Goal: Transaction & Acquisition: Purchase product/service

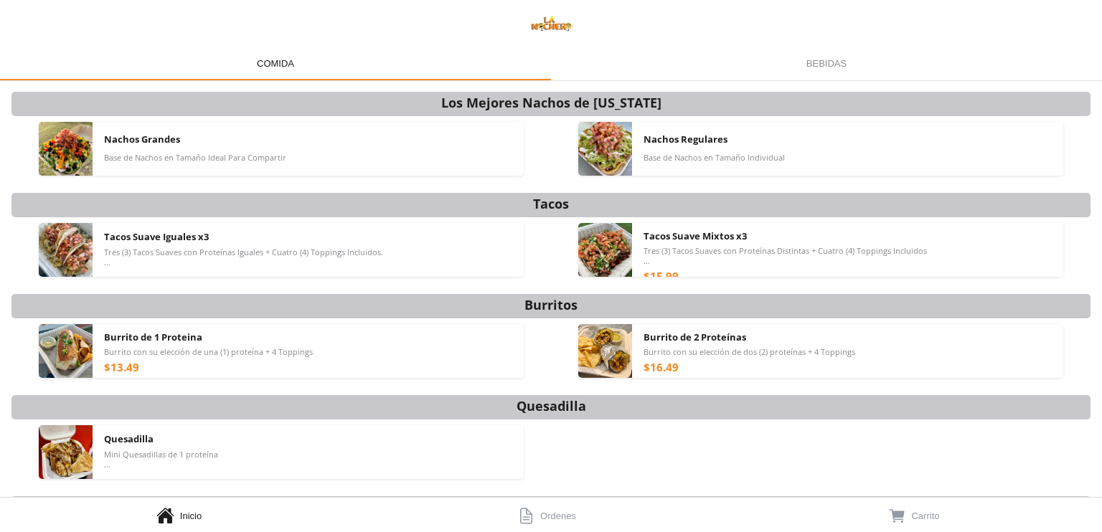
click at [555, 516] on span "Ordenes" at bounding box center [558, 516] width 36 height 11
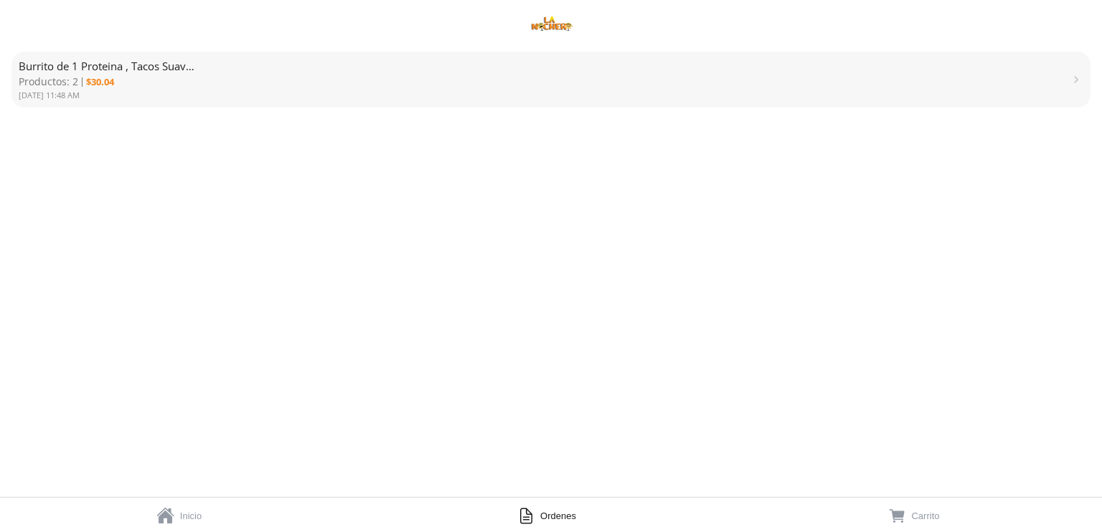
click at [146, 65] on span "Burrito de 1 Proteina , Tacos Suave Iguales x3" at bounding box center [131, 66] width 225 height 14
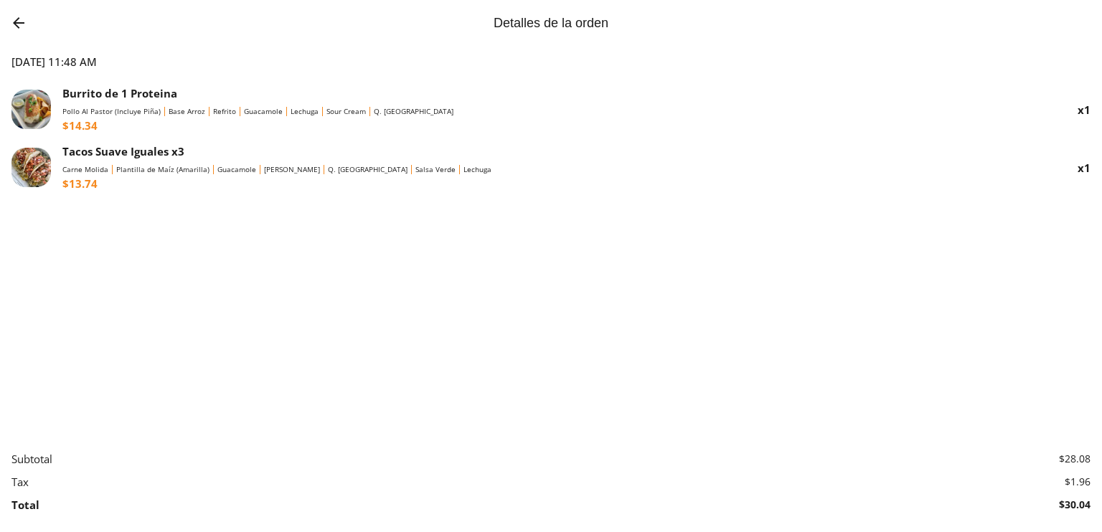
click at [20, 20] on img "Go back" at bounding box center [18, 22] width 17 height 17
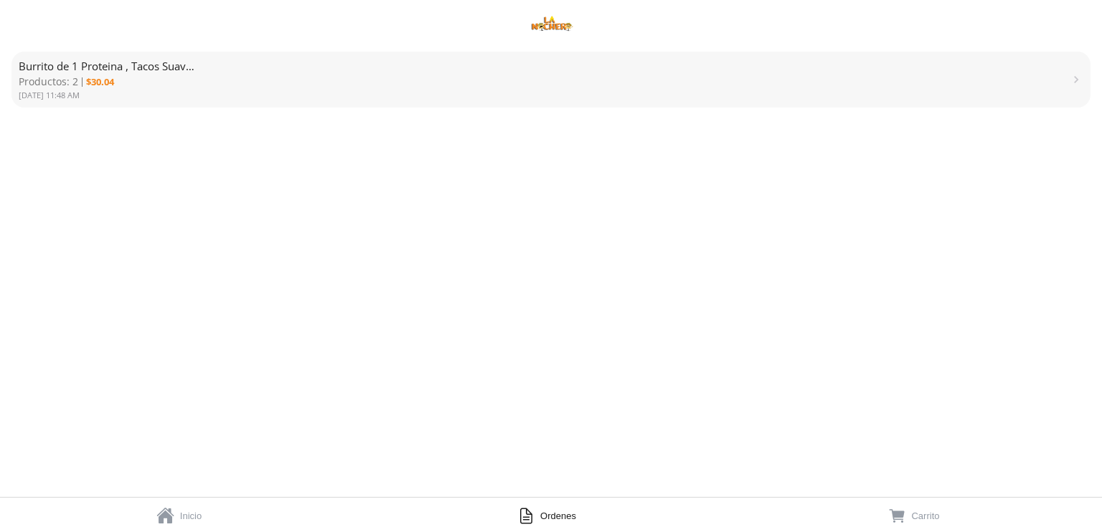
click at [215, 512] on link "  Inicio" at bounding box center [183, 515] width 367 height 34
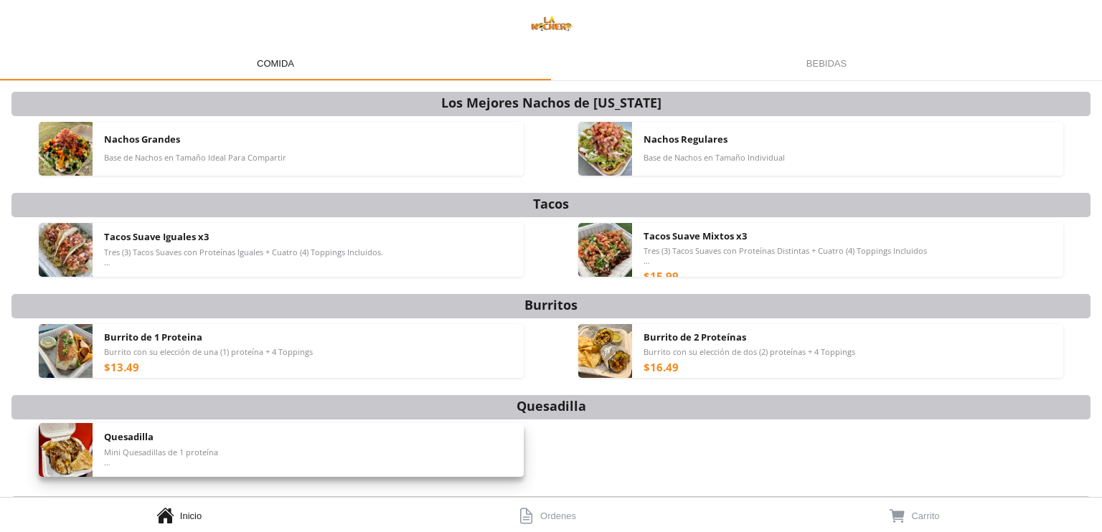
click at [437, 452] on div "Quesadilla Mini Quesadillas de 1 proteína Toppings Salen Aparte" at bounding box center [308, 450] width 409 height 54
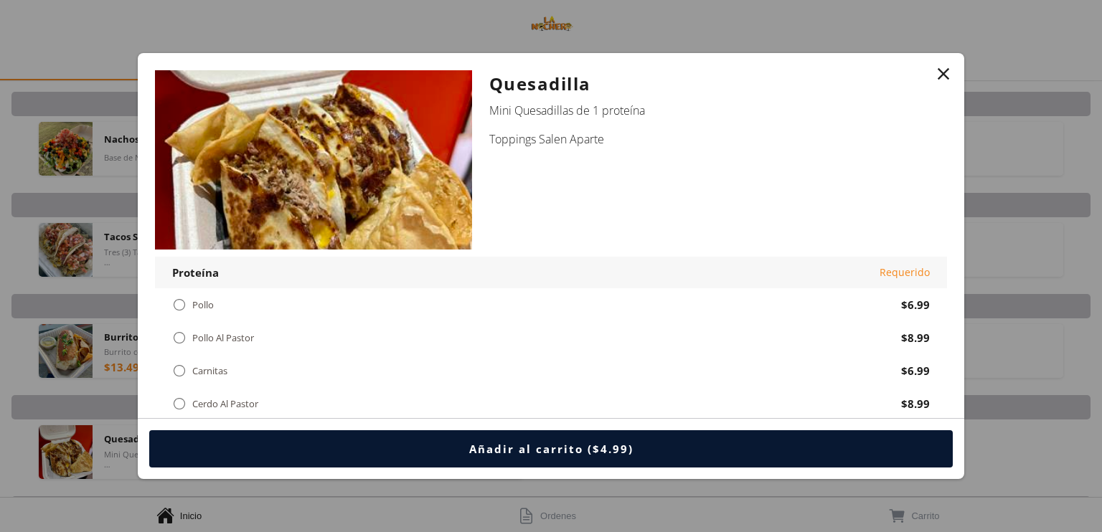
click at [934, 76] on div "" at bounding box center [944, 74] width 20 height 20
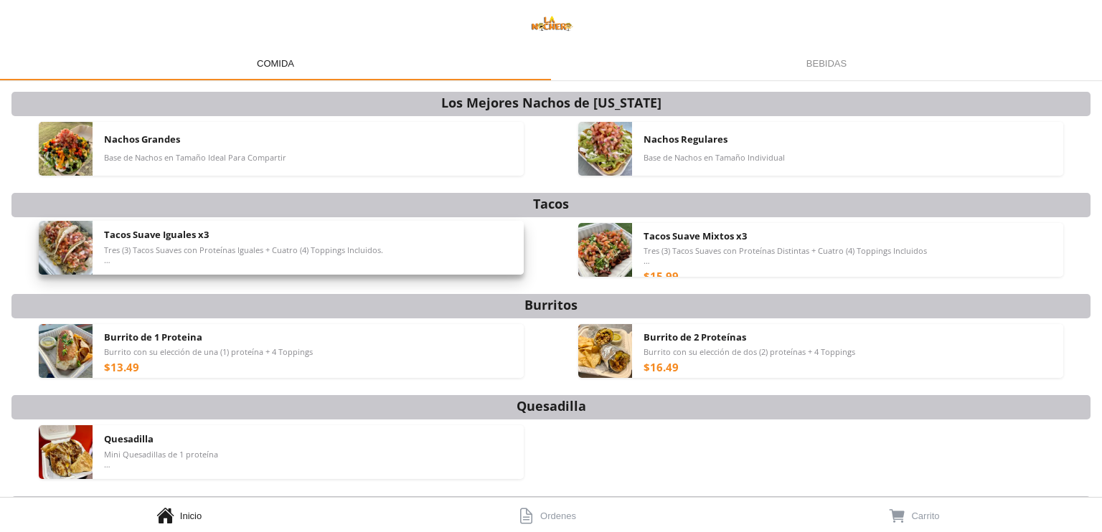
click at [427, 245] on div "Tacos Suave Iguales x3 Tres (3) Tacos Suaves con Proteínas Iguales + Cuatro (4)…" at bounding box center [308, 248] width 409 height 54
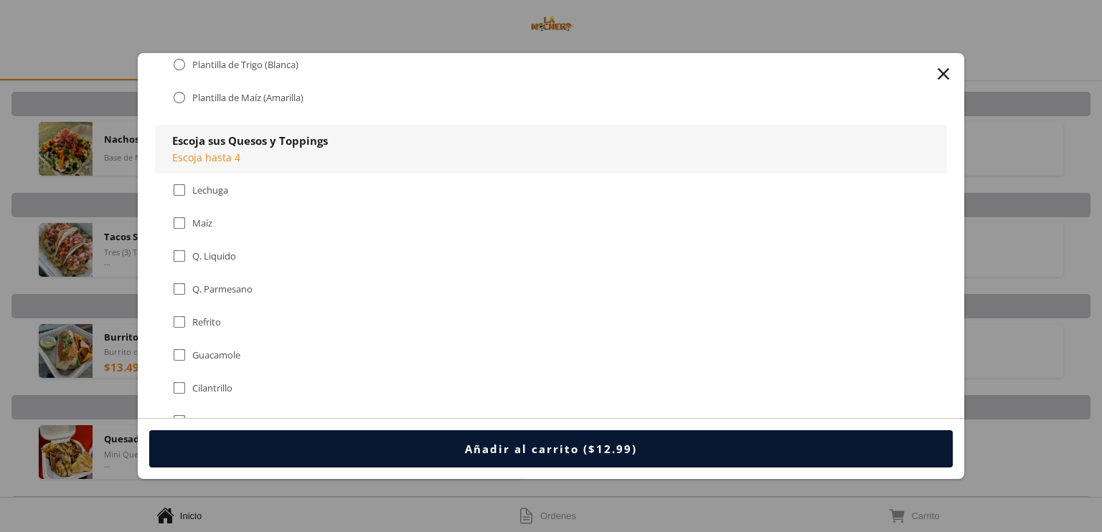
scroll to position [1005, 0]
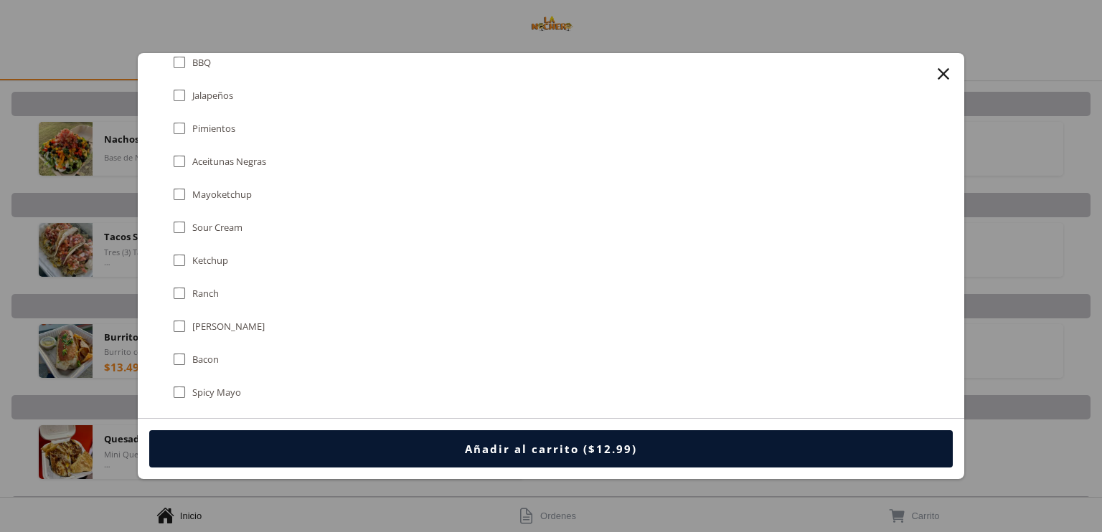
click at [946, 67] on div "" at bounding box center [944, 74] width 20 height 20
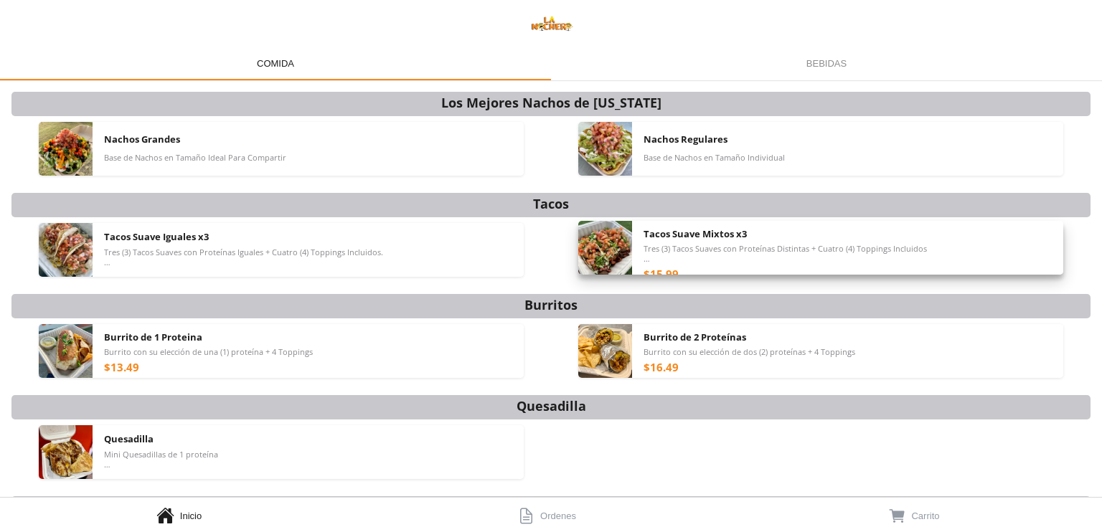
click at [672, 238] on span "Tacos Suave Mixtos x3" at bounding box center [695, 233] width 103 height 13
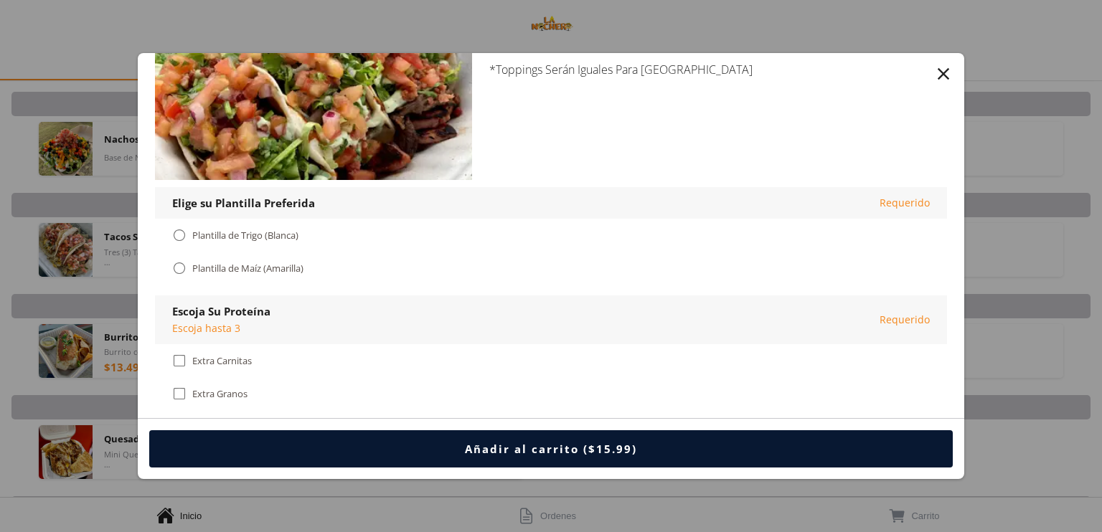
scroll to position [72, 0]
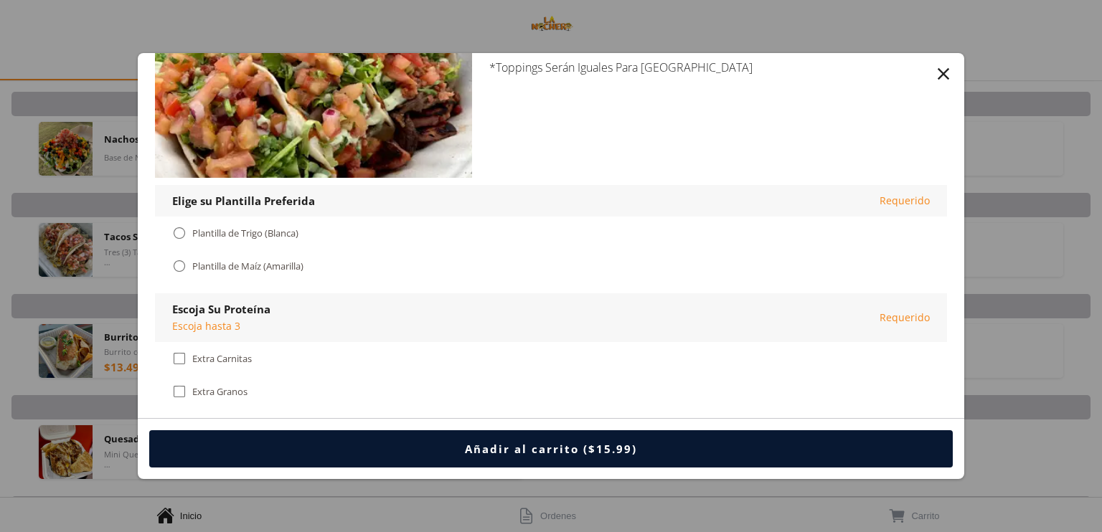
click at [293, 271] on div "Plantilla de Maíz (Amarilla)" at bounding box center [247, 266] width 111 height 12
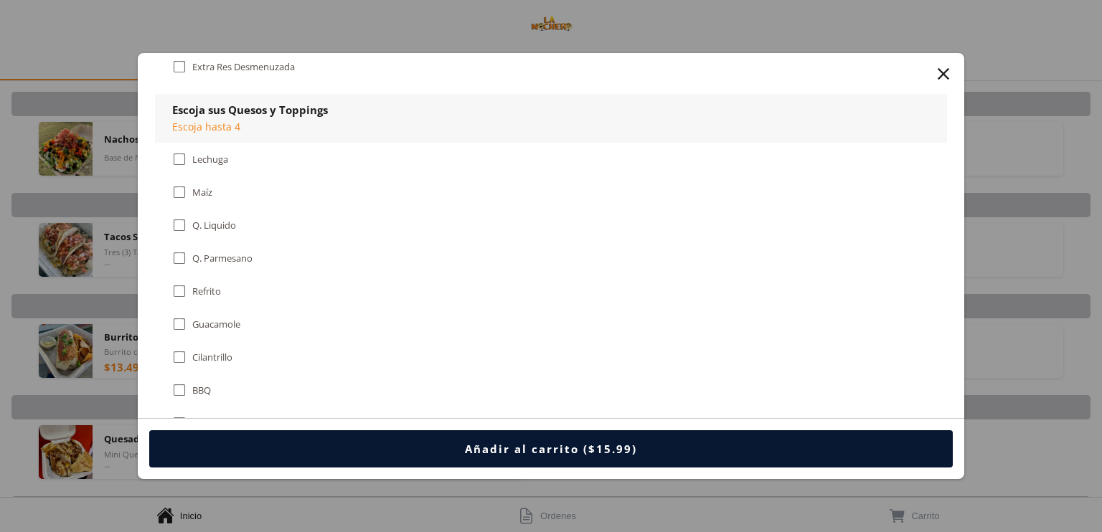
scroll to position [646, 0]
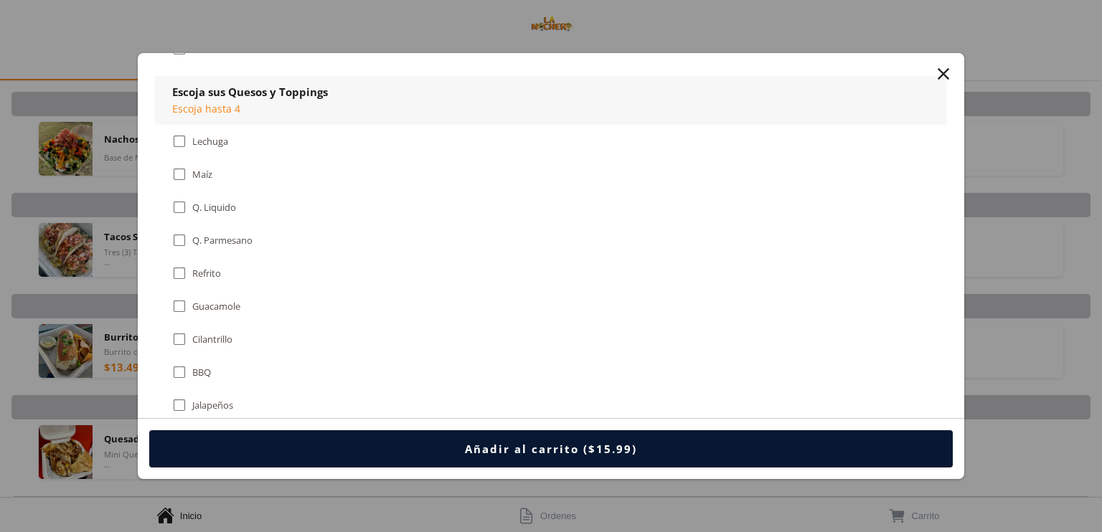
click at [943, 69] on div "" at bounding box center [944, 74] width 20 height 20
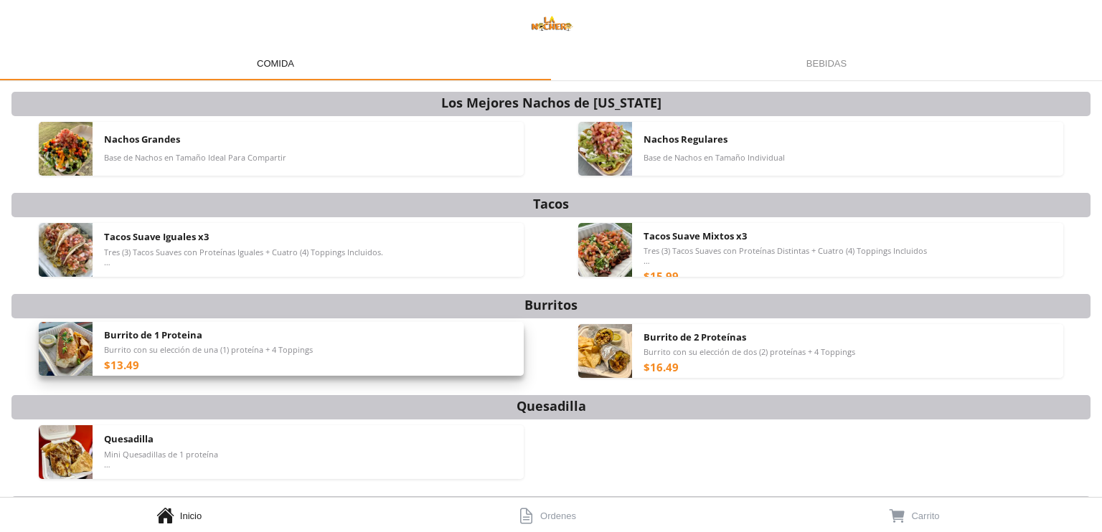
click at [407, 352] on div "Burrito de 1 Proteina Burrito con su elección de una (1) proteína + 4 Toppings …" at bounding box center [308, 349] width 409 height 54
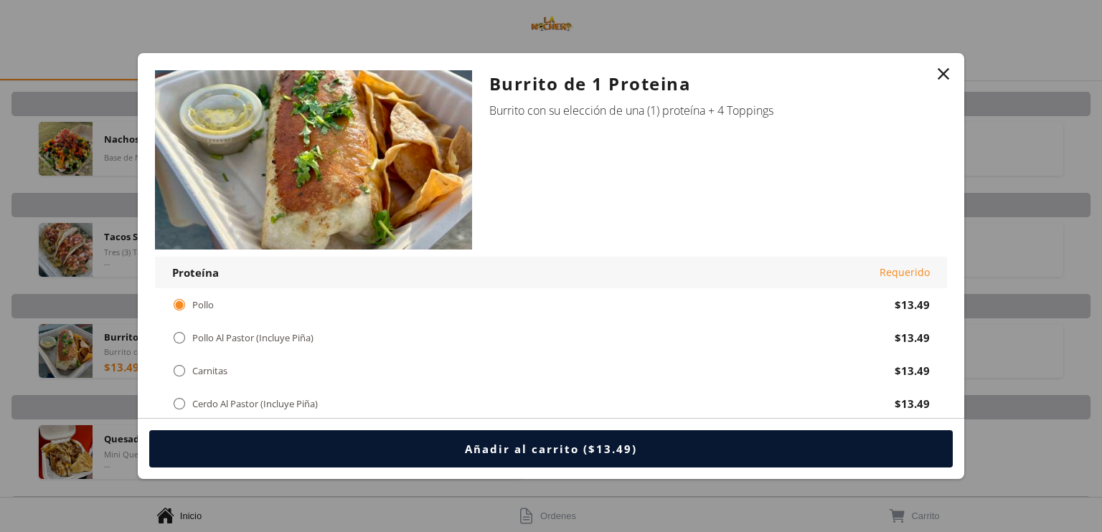
click at [282, 339] on div "Pollo Al Pastor (Incluye Piña)" at bounding box center [252, 338] width 121 height 12
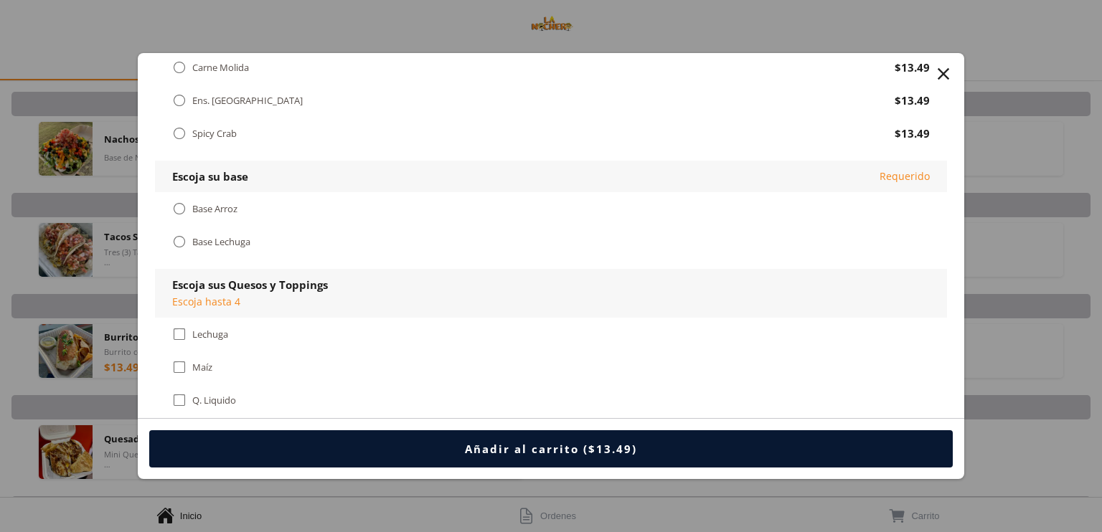
scroll to position [502, 0]
click at [237, 202] on div "Base Arroz" at bounding box center [214, 208] width 45 height 12
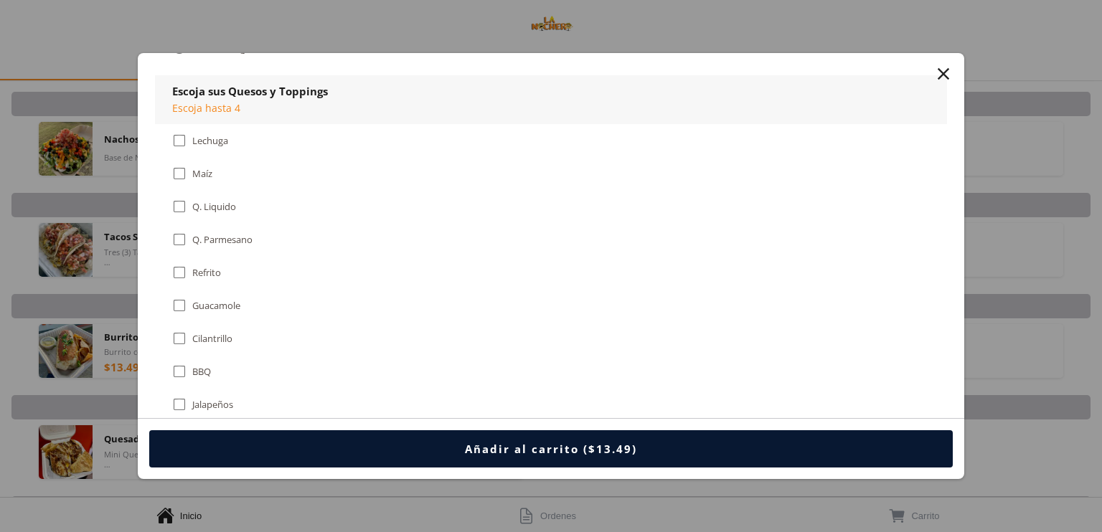
scroll to position [718, 0]
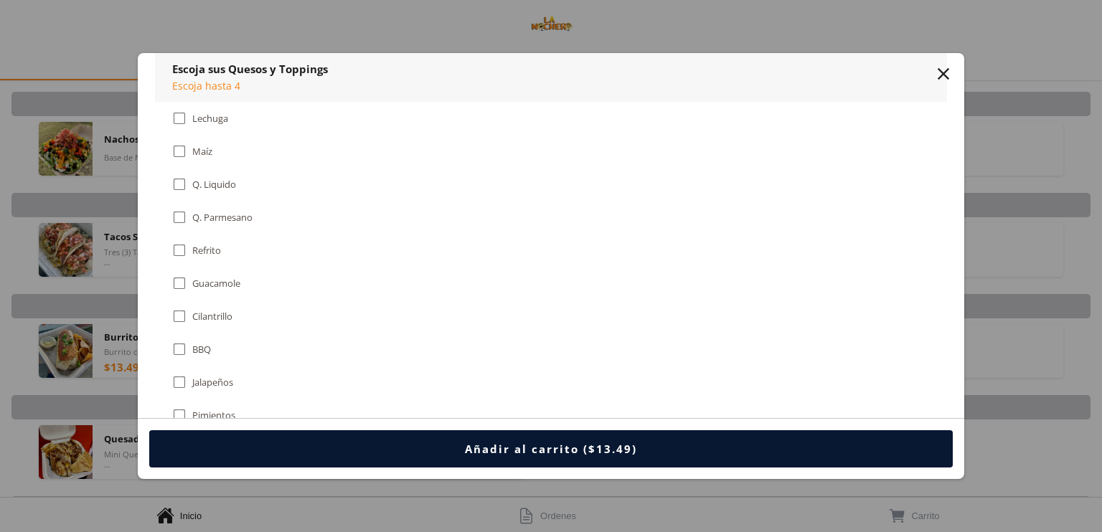
click at [207, 113] on div "Lechuga" at bounding box center [210, 119] width 36 height 12
click at [198, 248] on div "Refrito" at bounding box center [206, 251] width 29 height 12
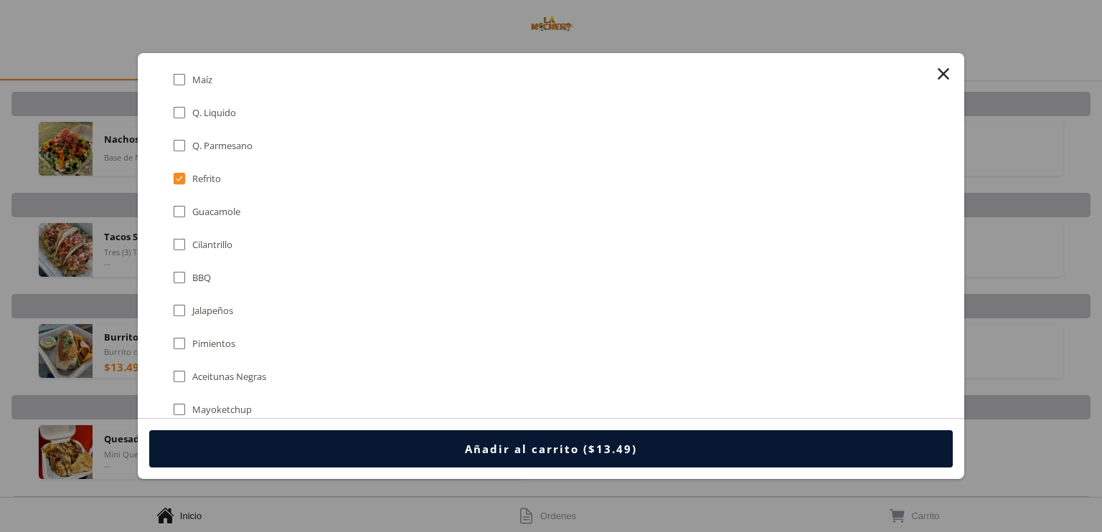
click at [220, 209] on div "Guacamole" at bounding box center [216, 212] width 48 height 12
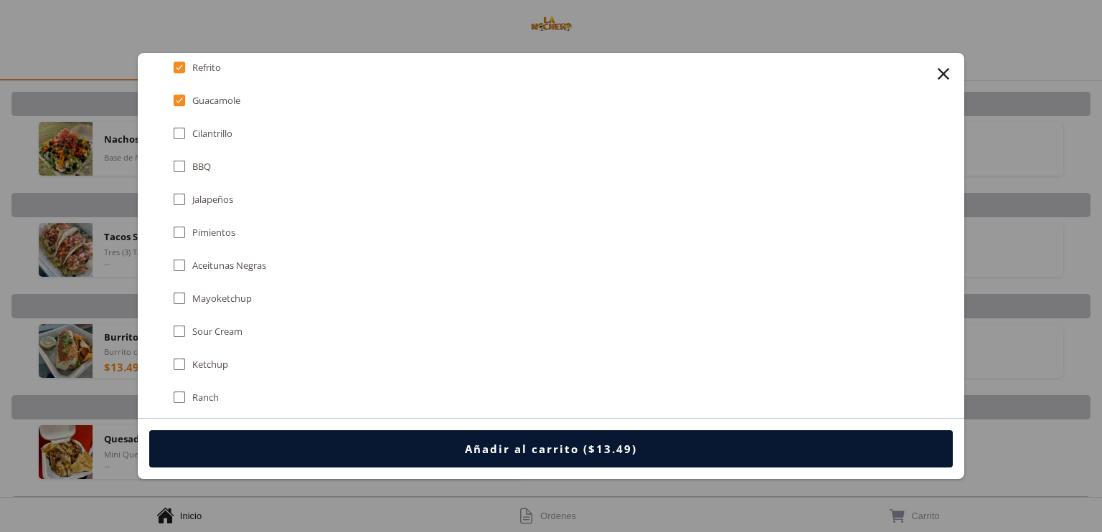
scroll to position [933, 0]
click at [233, 293] on div "Sour Cream" at bounding box center [217, 299] width 50 height 12
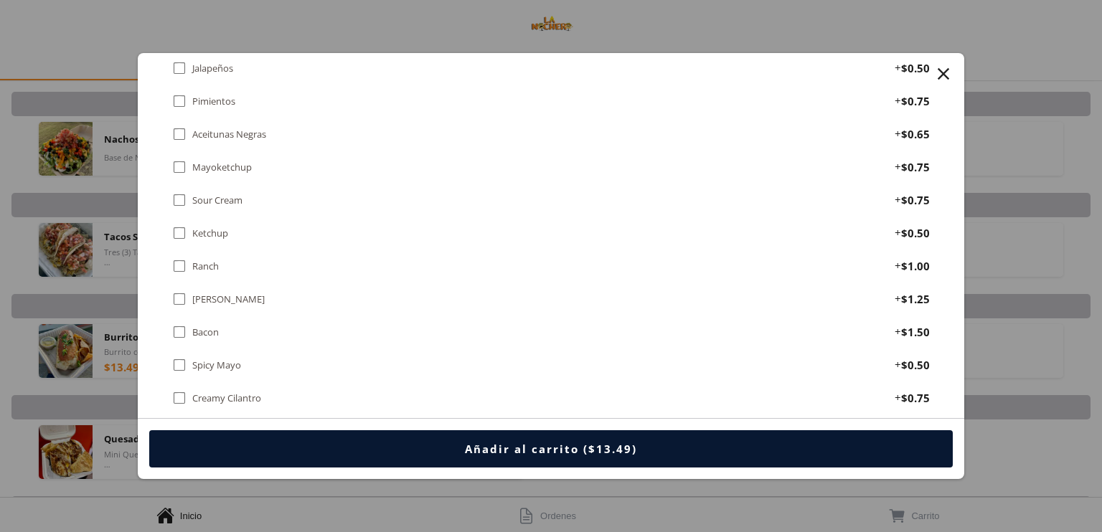
scroll to position [2224, 0]
click at [211, 278] on div "Quesos y Toppings  Lechuga + $0.75  Maíz + $0.50  Q. Liquido + $0.85  Q. Pa…" at bounding box center [551, 84] width 792 height 1055
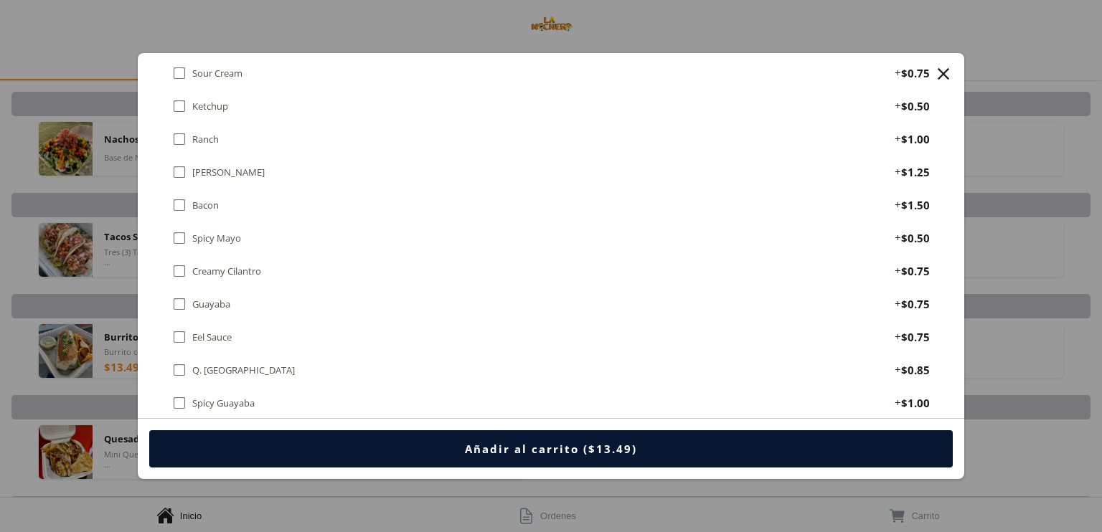
click at [199, 365] on div "Q. [GEOGRAPHIC_DATA]" at bounding box center [243, 371] width 103 height 12
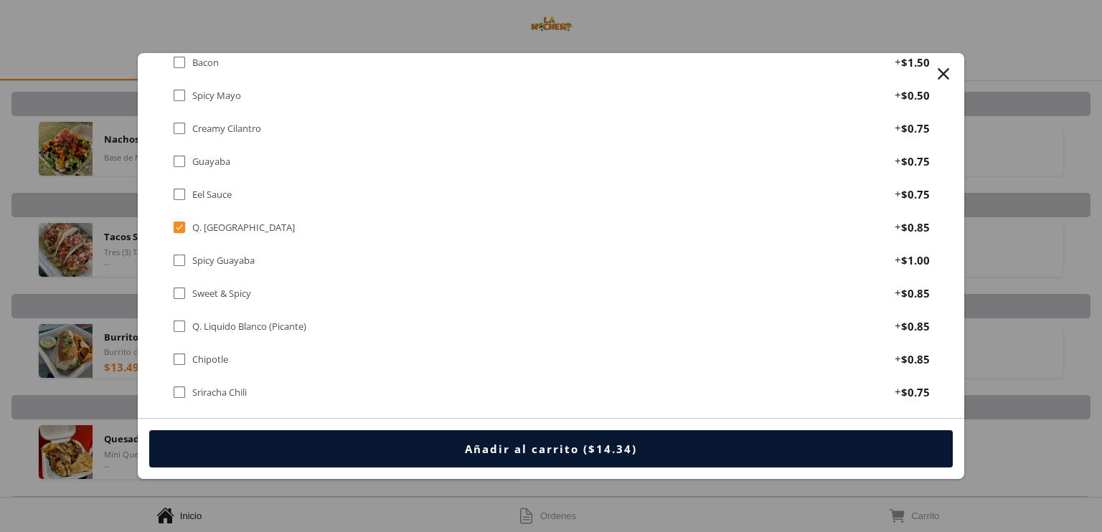
scroll to position [2368, 0]
click at [945, 77] on div "" at bounding box center [944, 74] width 20 height 20
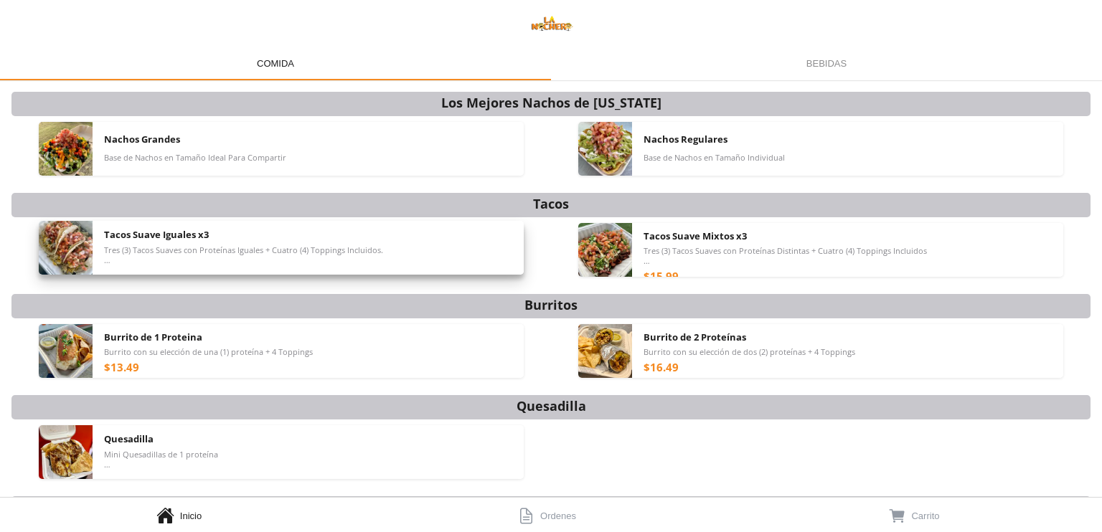
click at [377, 263] on span "Tres (3) Tacos Suaves con Proteínas Iguales + Cuatro (4) Toppings Incluidos. *T…" at bounding box center [243, 255] width 279 height 20
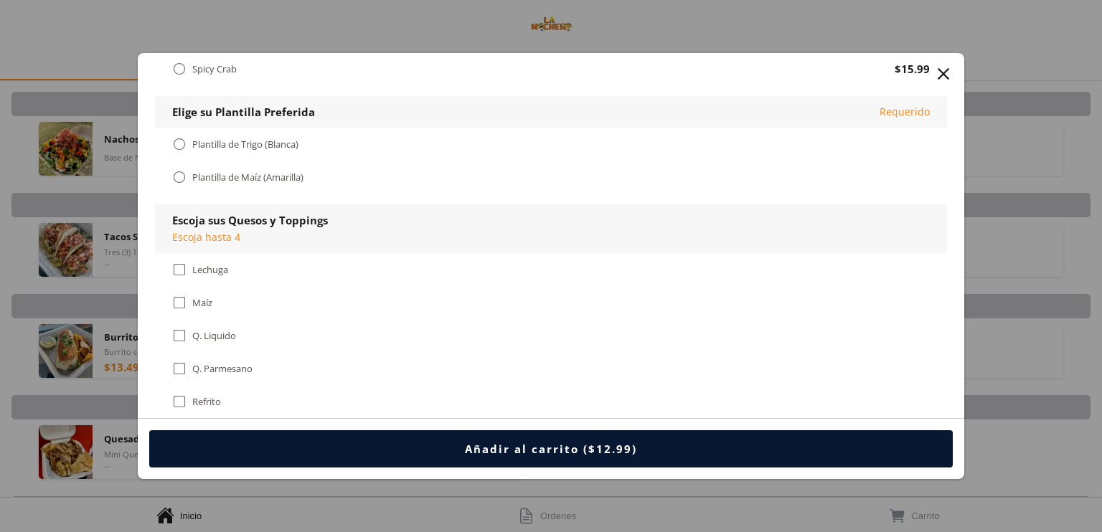
scroll to position [574, 0]
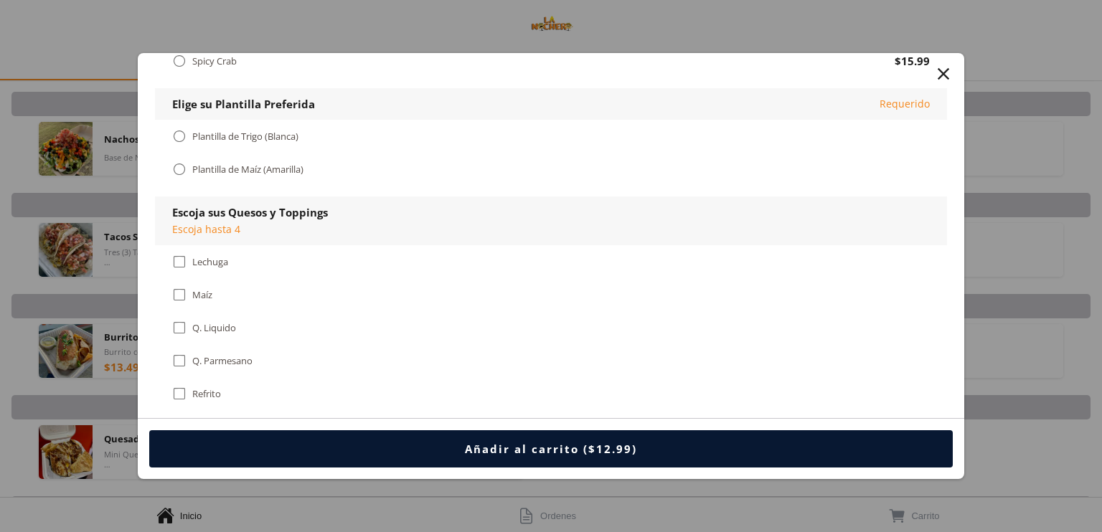
click at [298, 166] on div "Plantilla de Maíz (Amarilla)" at bounding box center [247, 170] width 111 height 12
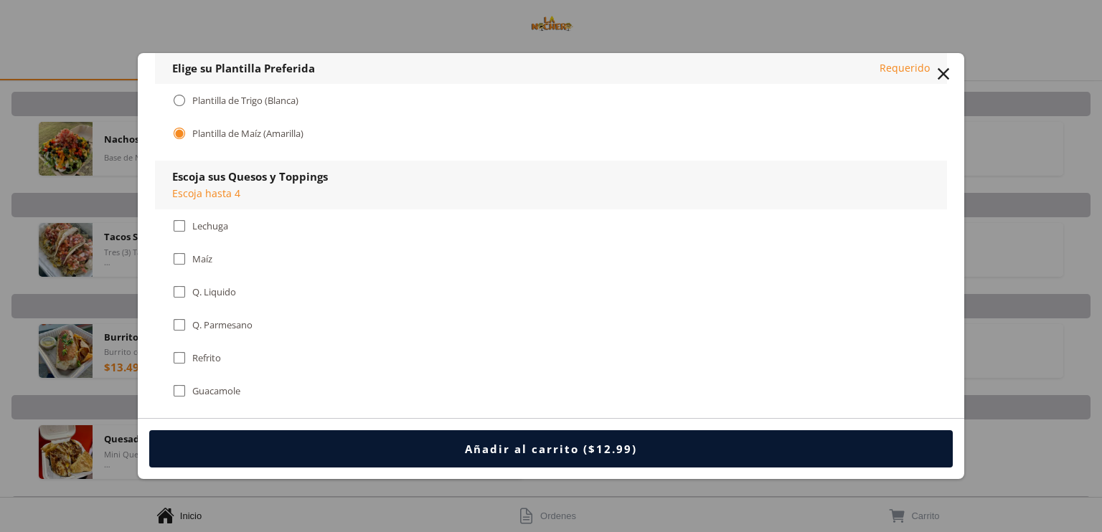
scroll to position [646, 0]
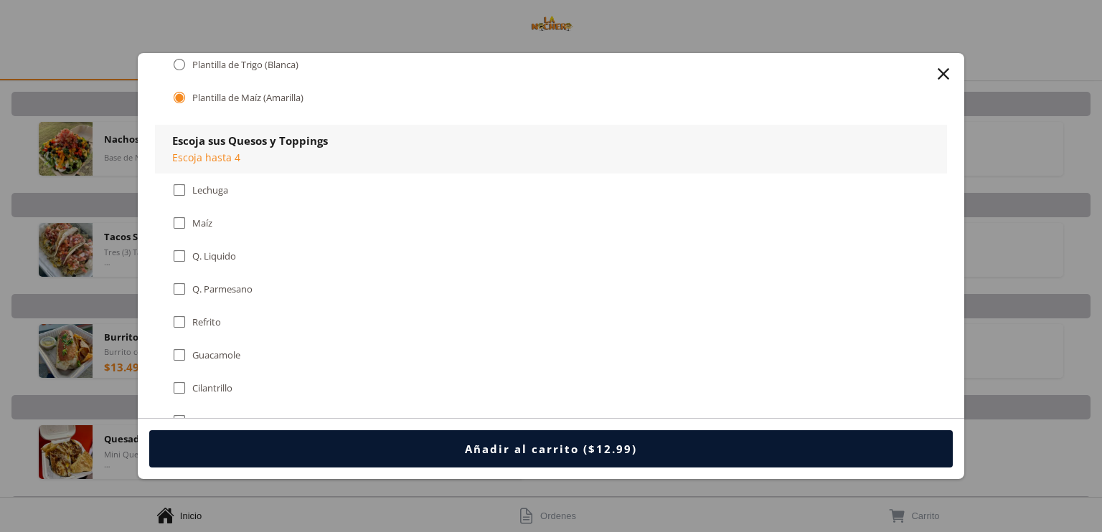
click at [203, 193] on div " Lechuga" at bounding box center [203, 190] width 62 height 16
click at [204, 221] on div "Maíz" at bounding box center [202, 223] width 20 height 12
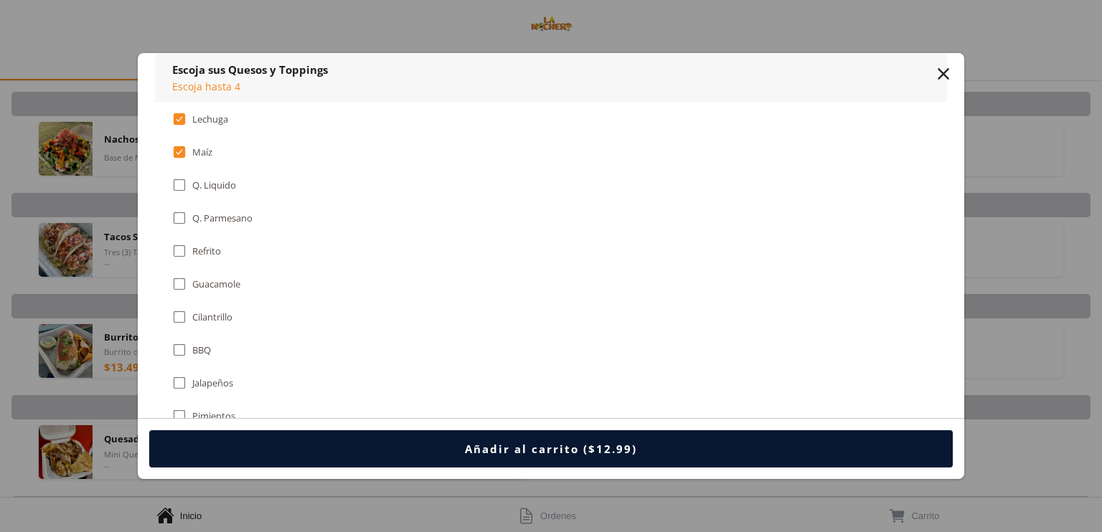
scroll to position [718, 0]
click at [199, 245] on div "Refrito" at bounding box center [206, 251] width 29 height 12
click at [208, 281] on div "Guacamole" at bounding box center [216, 284] width 48 height 12
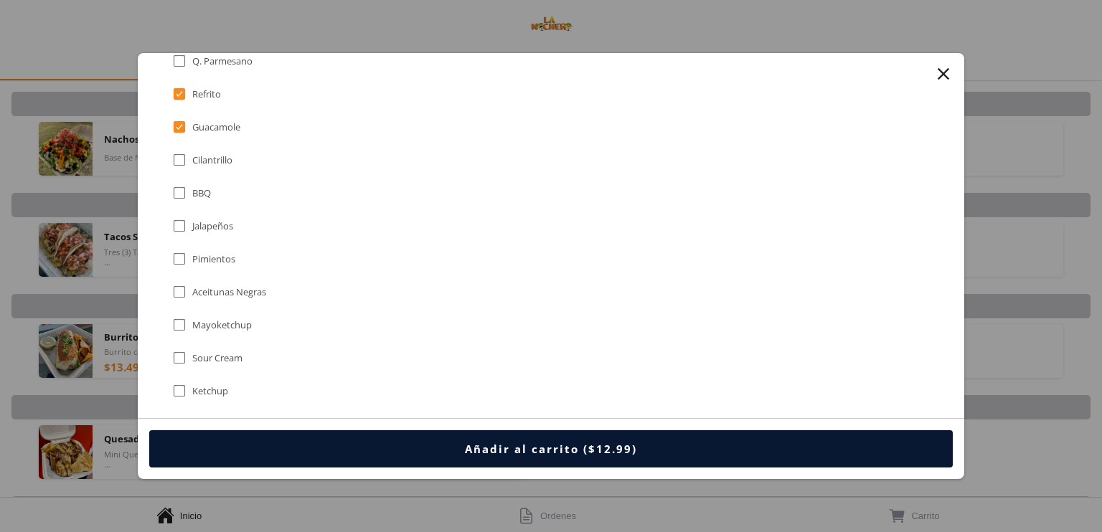
scroll to position [933, 0]
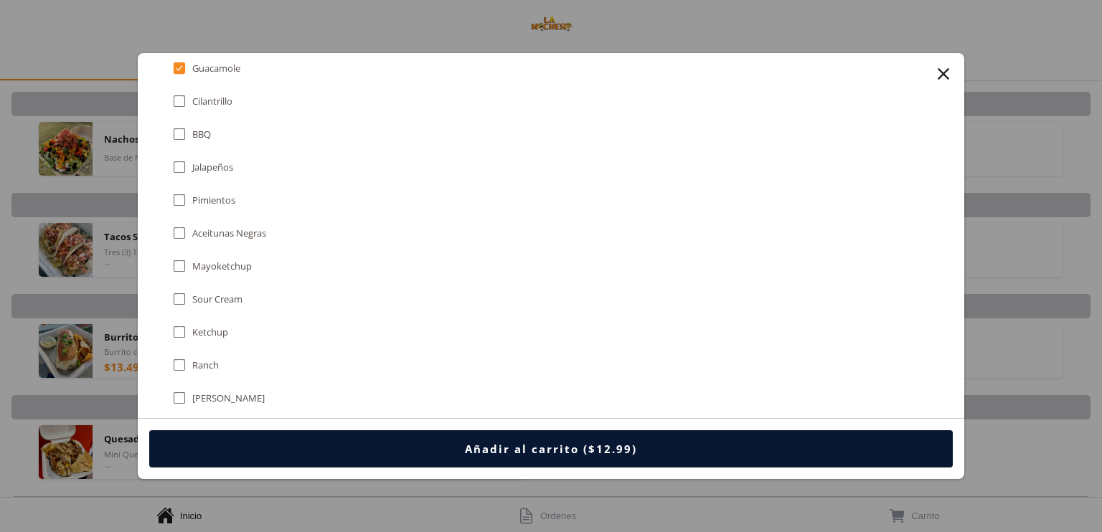
click at [207, 293] on div "Sour Cream" at bounding box center [217, 299] width 50 height 12
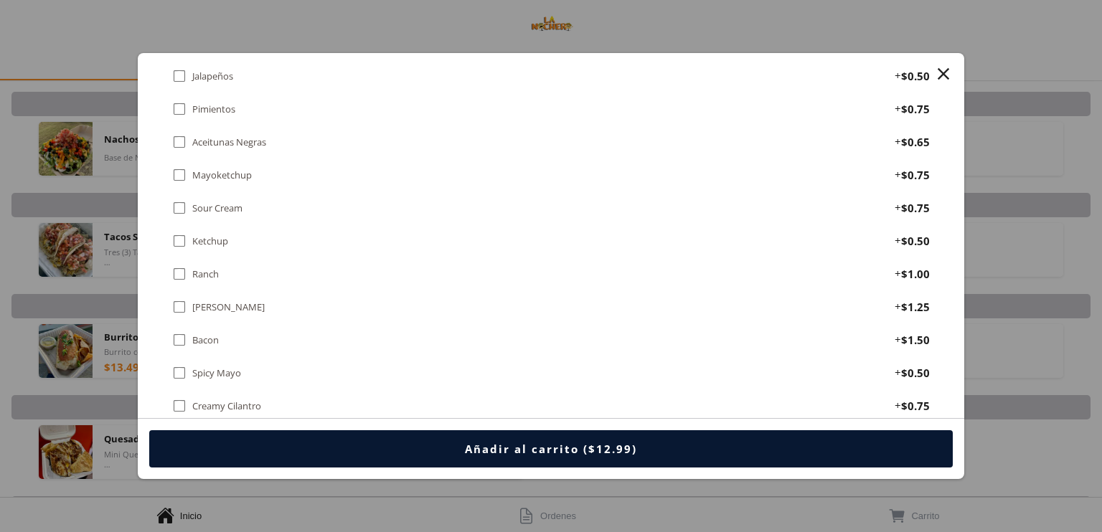
scroll to position [2069, 0]
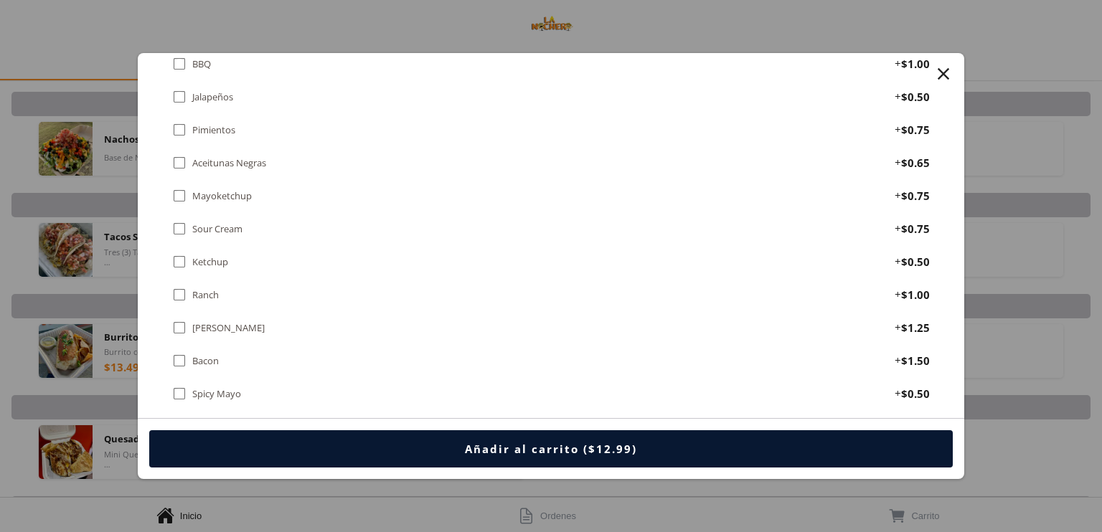
click at [226, 223] on div "Sour Cream" at bounding box center [217, 229] width 50 height 12
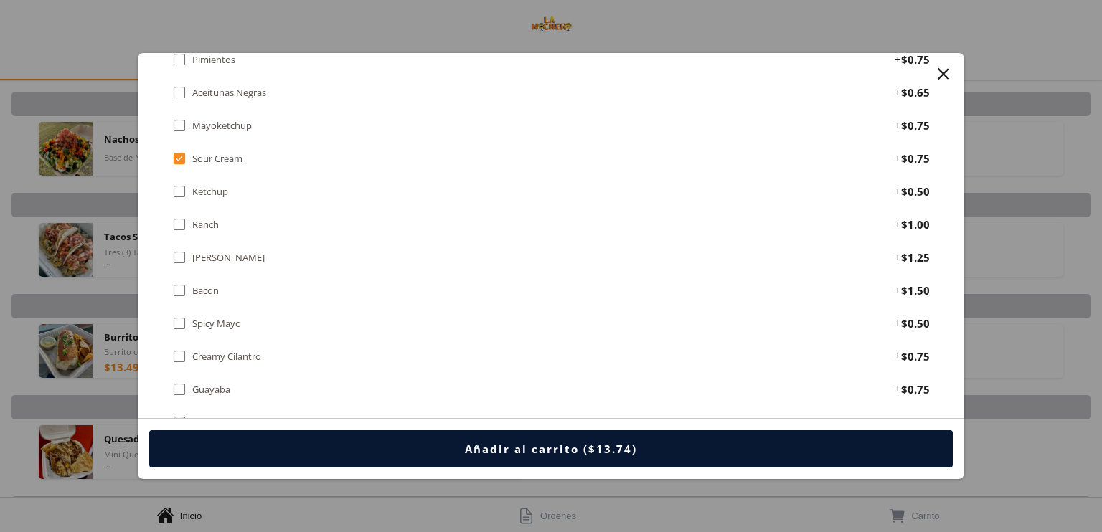
scroll to position [2140, 0]
click at [209, 250] on div "[PERSON_NAME]" at bounding box center [228, 256] width 72 height 12
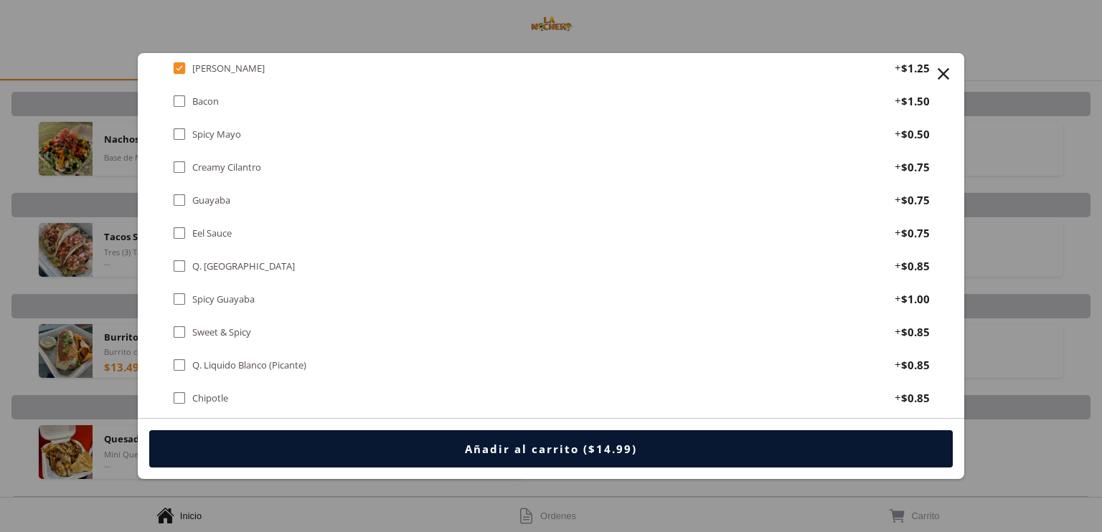
scroll to position [2356, 0]
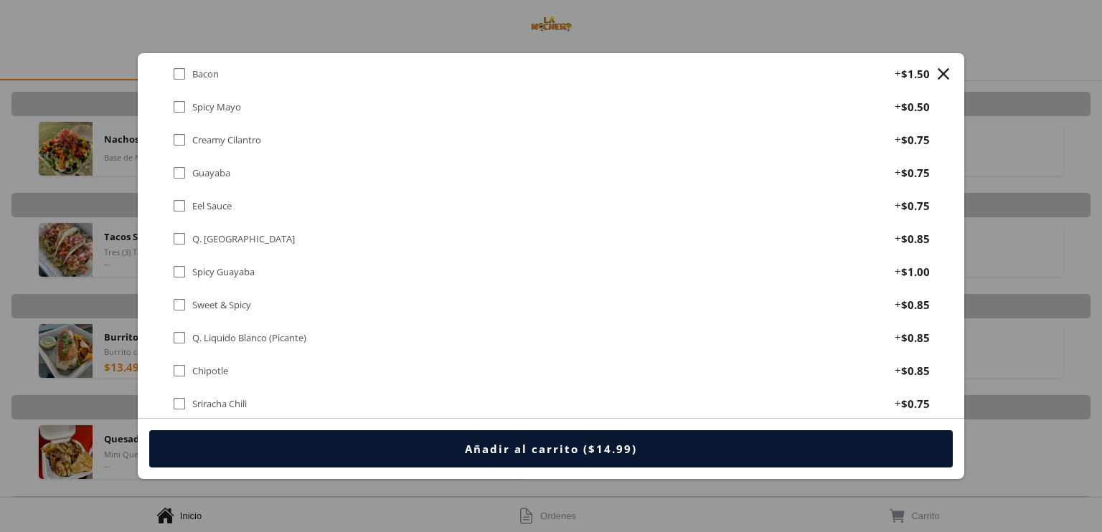
click at [204, 231] on div " Q. [GEOGRAPHIC_DATA]" at bounding box center [236, 239] width 128 height 16
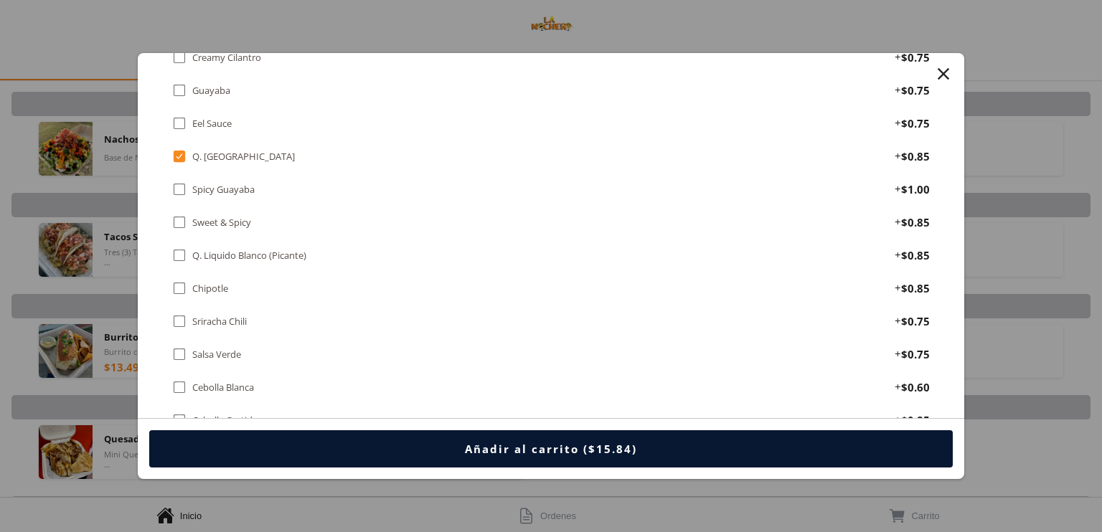
scroll to position [2643, 0]
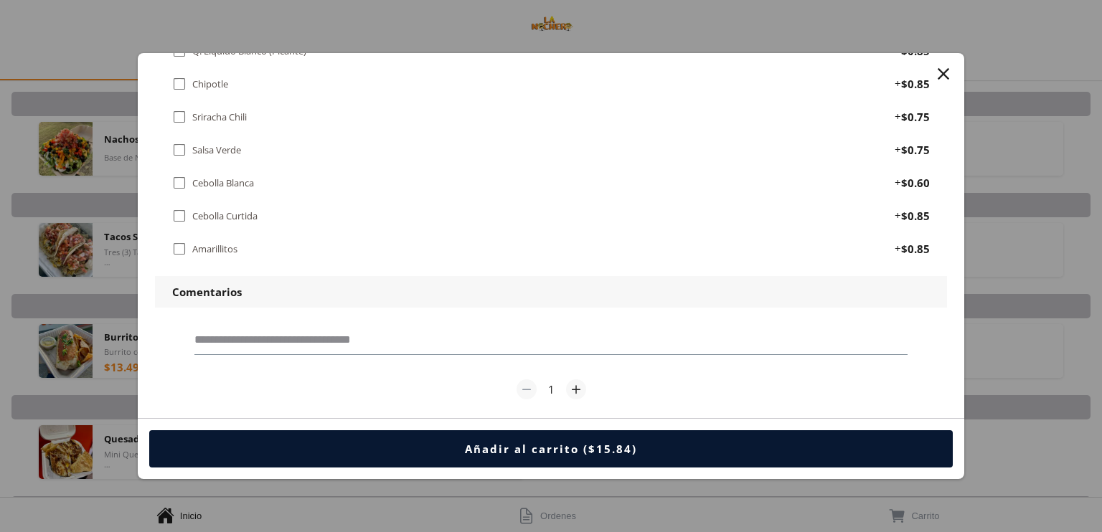
click at [946, 76] on div "" at bounding box center [944, 74] width 20 height 20
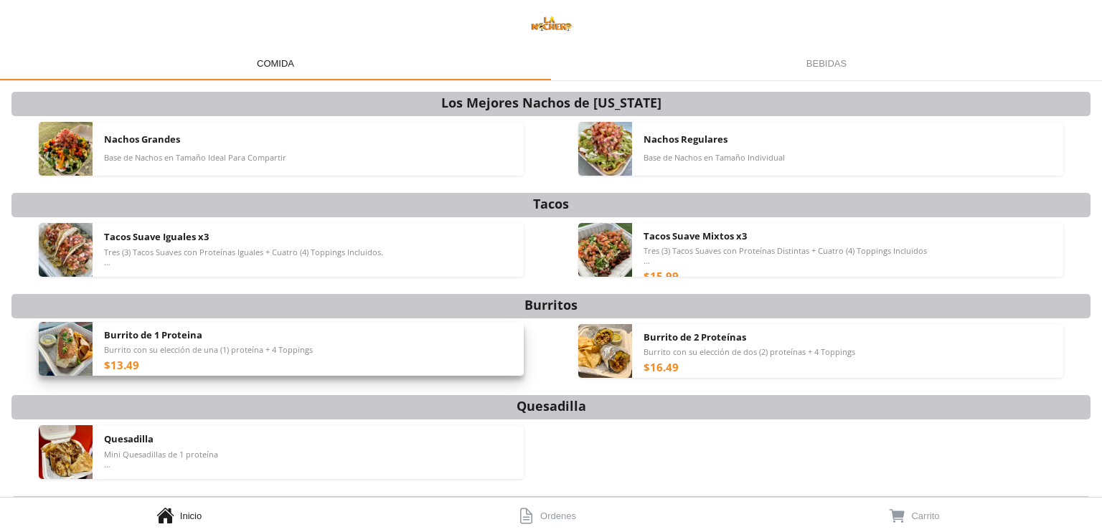
click at [417, 344] on div "Burrito de 1 Proteina Burrito con su elección de una (1) proteína + 4 Toppings …" at bounding box center [308, 349] width 409 height 54
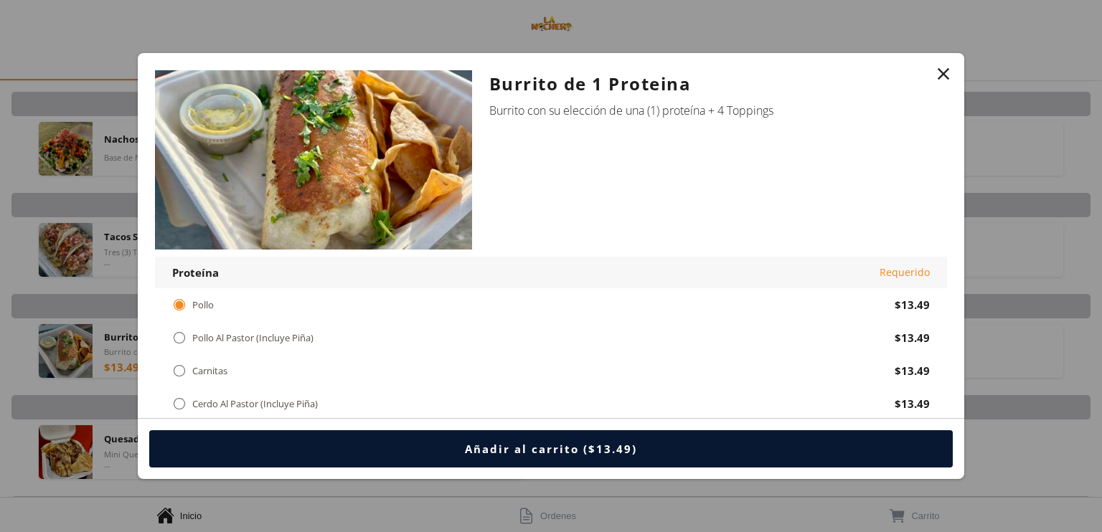
scroll to position [72, 0]
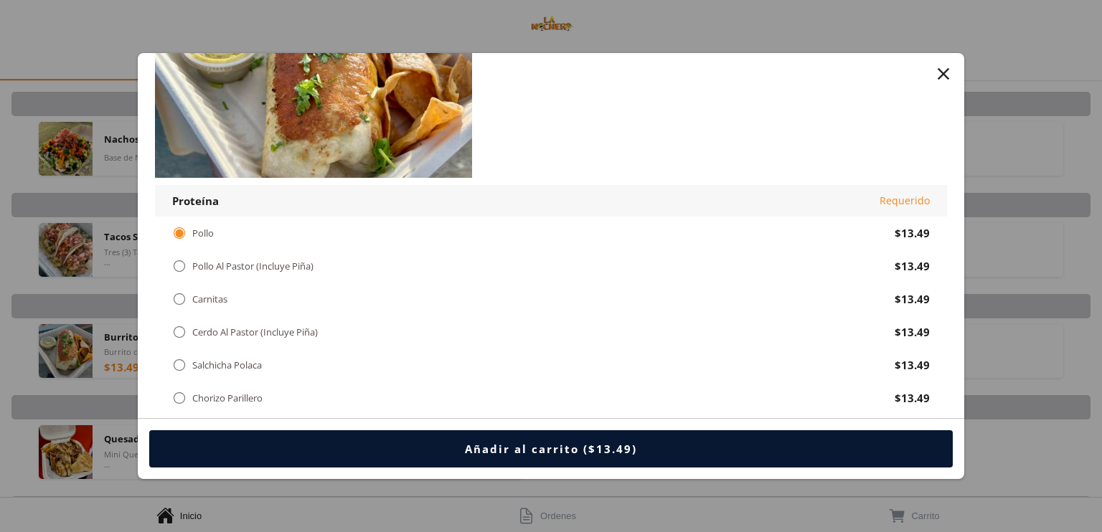
click at [293, 269] on div "Pollo Al Pastor (Incluye Piña)" at bounding box center [252, 266] width 121 height 12
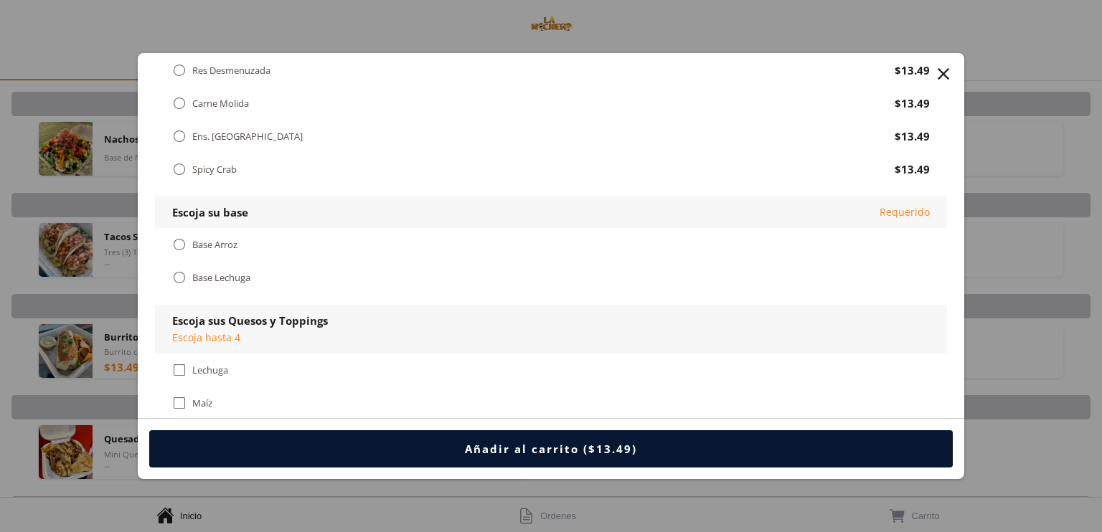
scroll to position [502, 0]
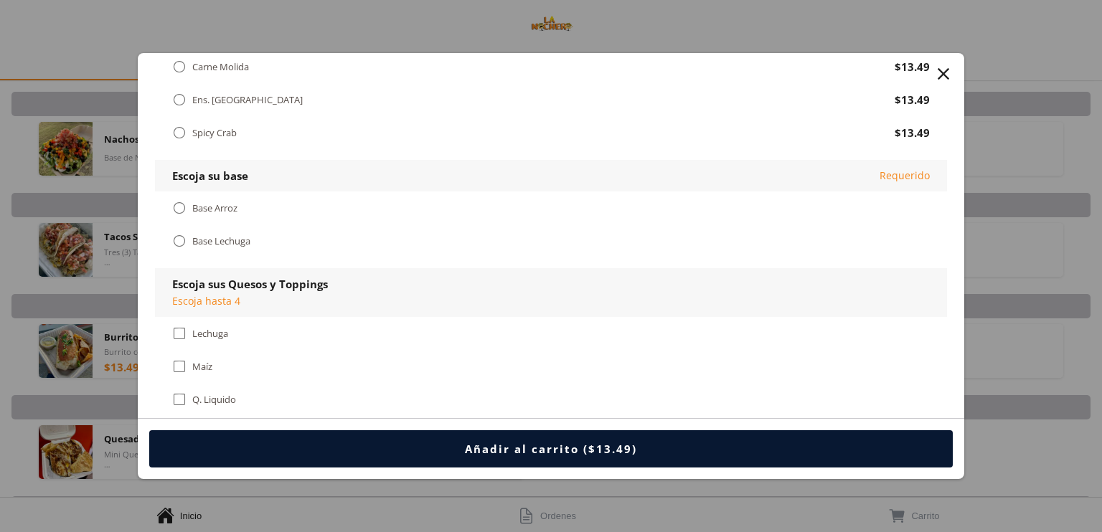
click at [208, 200] on div " Base Arroz" at bounding box center [207, 208] width 71 height 16
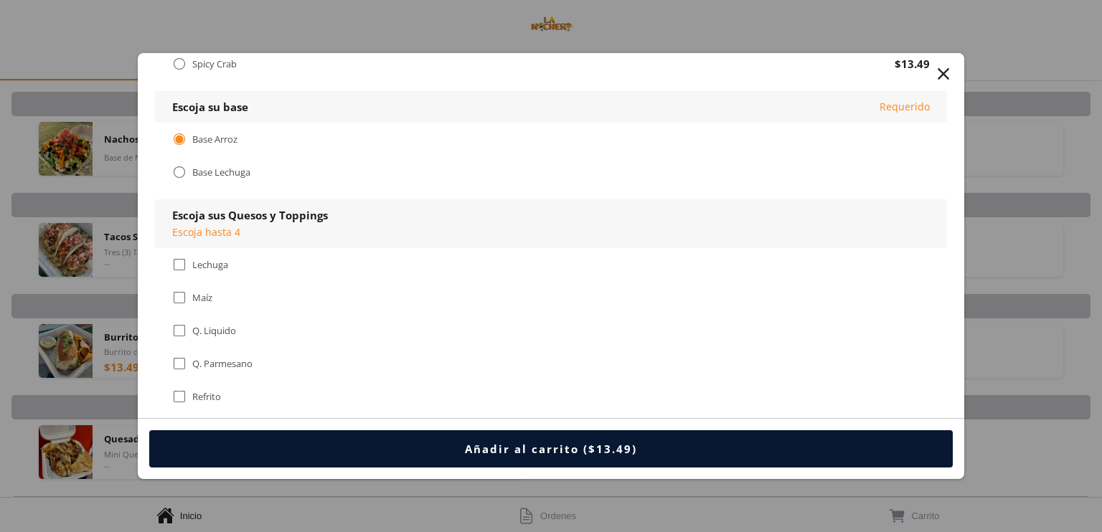
scroll to position [574, 0]
click at [196, 256] on div "Lechuga" at bounding box center [210, 262] width 36 height 12
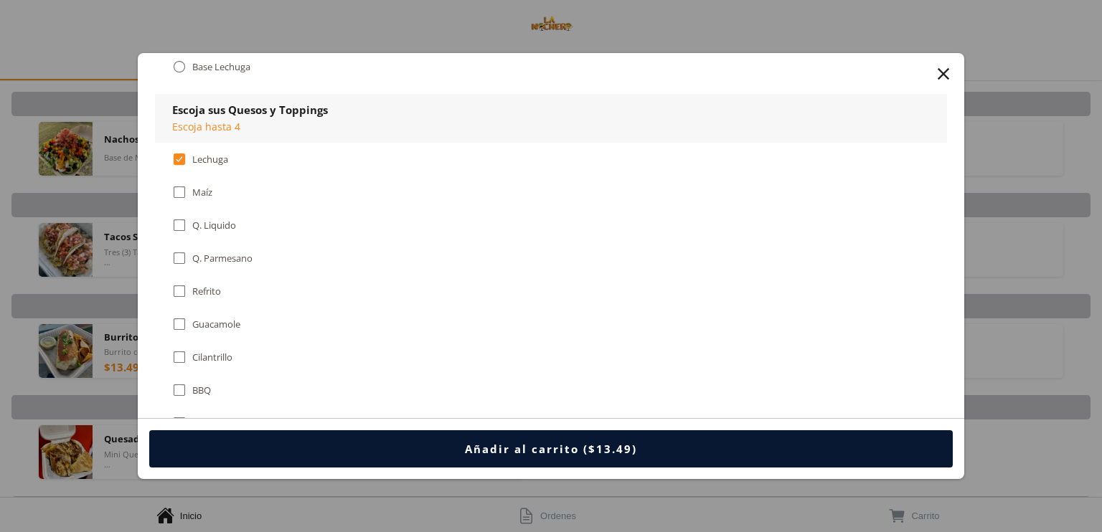
scroll to position [718, 0]
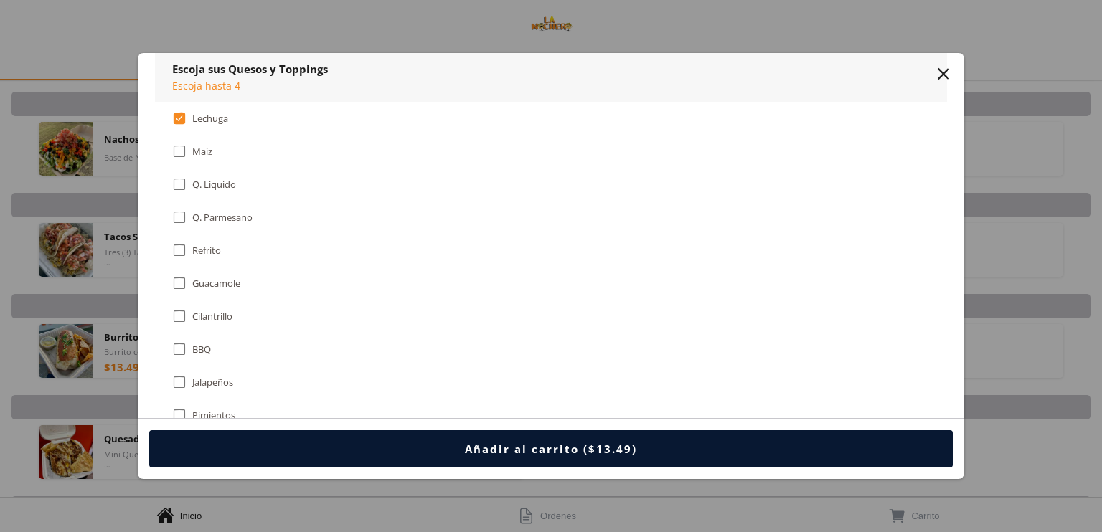
click at [207, 245] on div "Refrito" at bounding box center [206, 251] width 29 height 12
click at [215, 278] on div "Guacamole" at bounding box center [216, 284] width 48 height 12
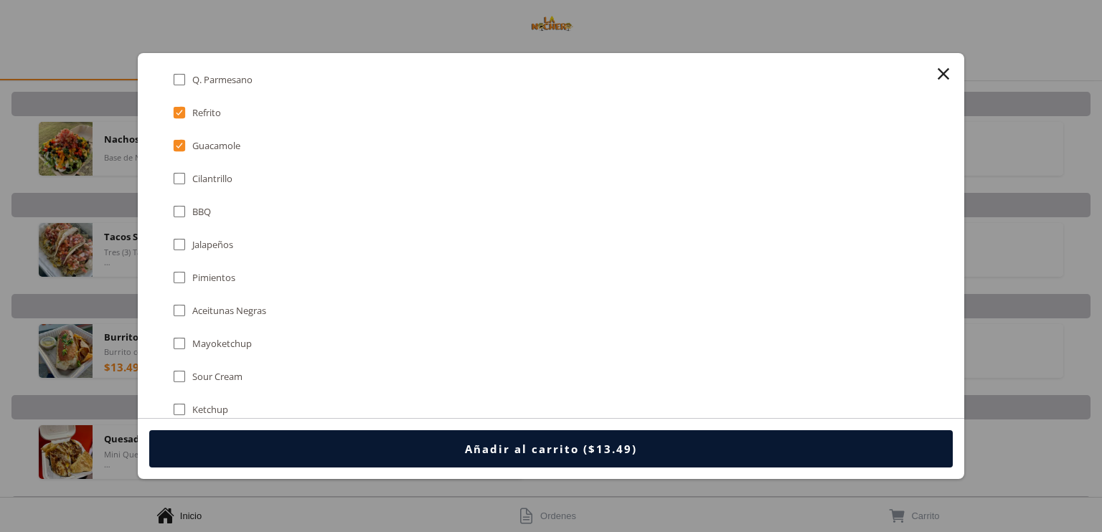
scroll to position [933, 0]
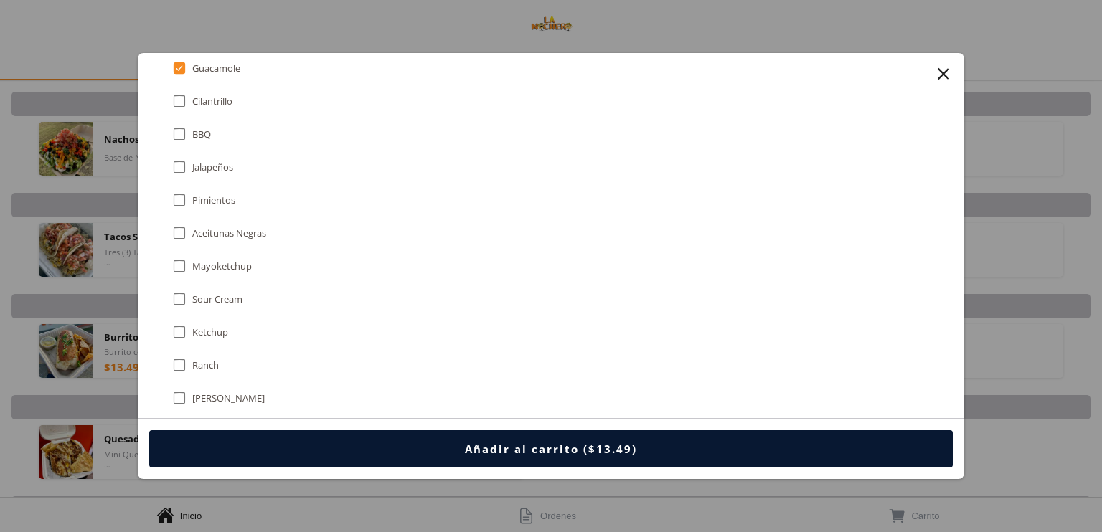
click at [230, 291] on div " Sour Cream" at bounding box center [210, 299] width 76 height 16
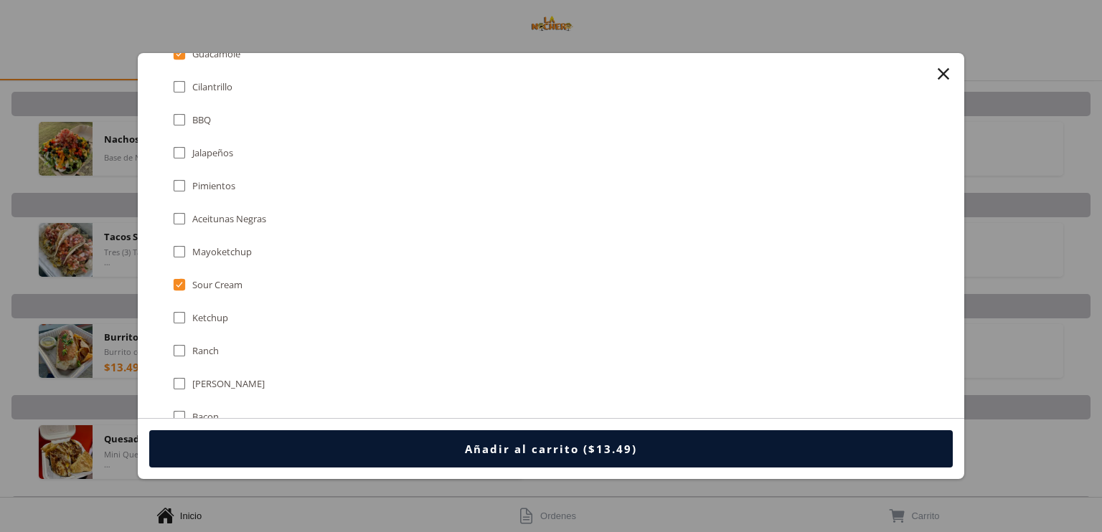
scroll to position [861, 0]
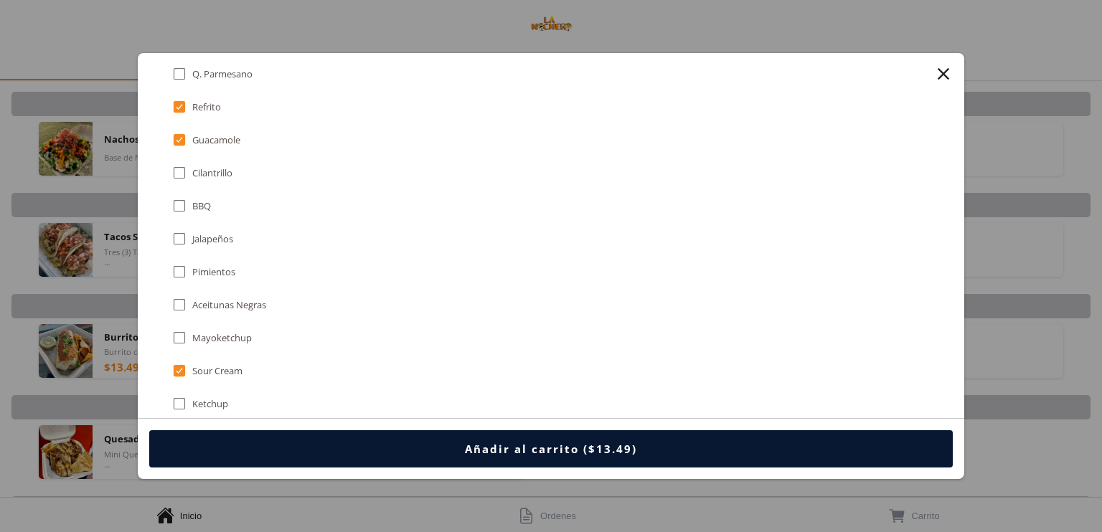
click at [940, 75] on div "" at bounding box center [944, 74] width 20 height 20
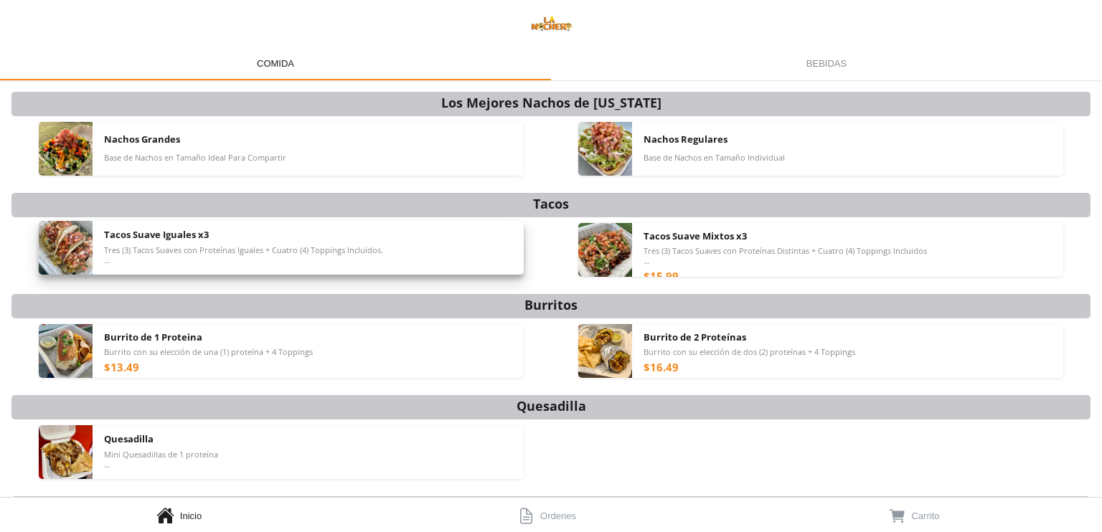
click at [376, 255] on span "Tres (3) Tacos Suaves con Proteínas Iguales + Cuatro (4) Toppings Incluidos. *T…" at bounding box center [243, 255] width 279 height 20
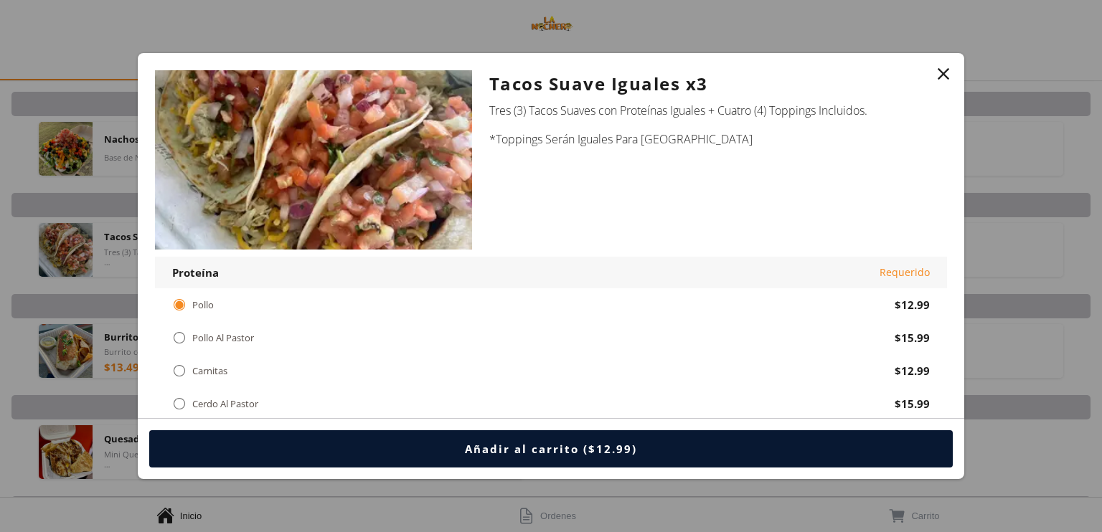
click at [946, 74] on div "" at bounding box center [944, 74] width 20 height 20
